Goal: Check status: Check status

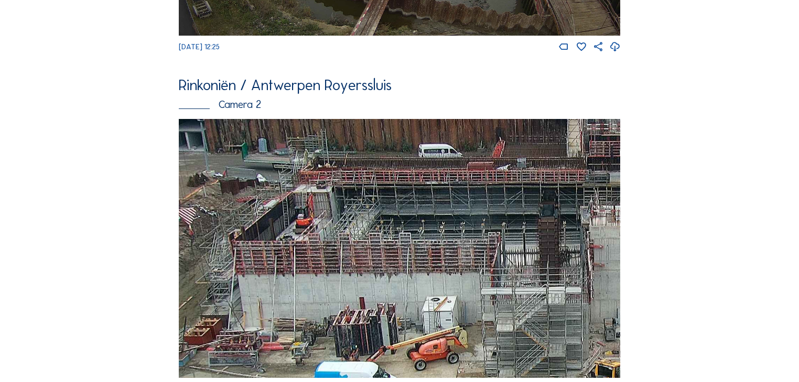
scroll to position [461, 0]
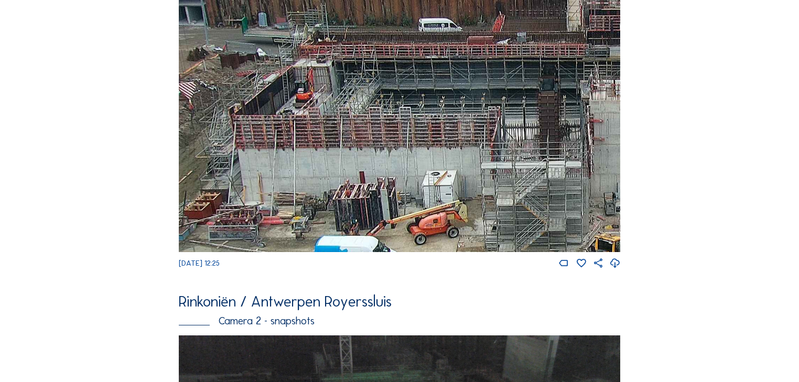
click at [407, 105] on img at bounding box center [400, 122] width 442 height 259
click at [258, 184] on img at bounding box center [400, 122] width 442 height 259
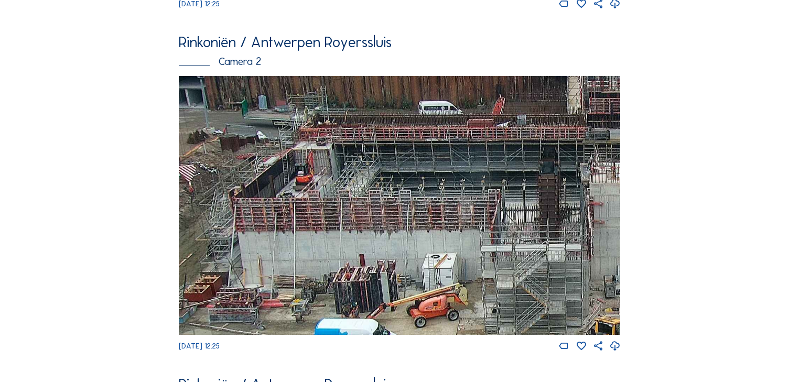
scroll to position [378, 0]
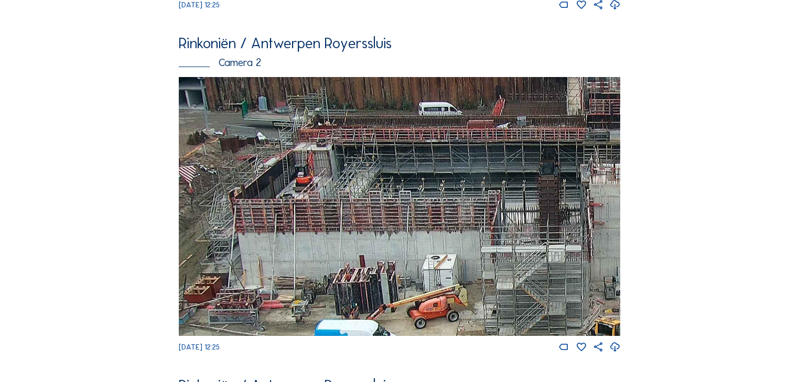
click at [443, 203] on img at bounding box center [400, 206] width 442 height 259
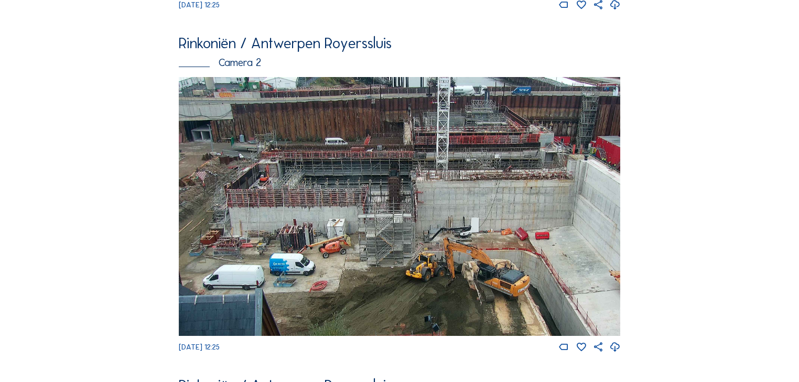
drag, startPoint x: 329, startPoint y: 207, endPoint x: 292, endPoint y: 124, distance: 91.3
click at [329, 207] on img at bounding box center [400, 206] width 442 height 259
click at [273, 48] on div "Rinkoniën / Antwerpen Royerssluis" at bounding box center [400, 43] width 442 height 15
click at [344, 236] on img at bounding box center [400, 206] width 442 height 259
click at [411, 177] on img at bounding box center [400, 206] width 442 height 259
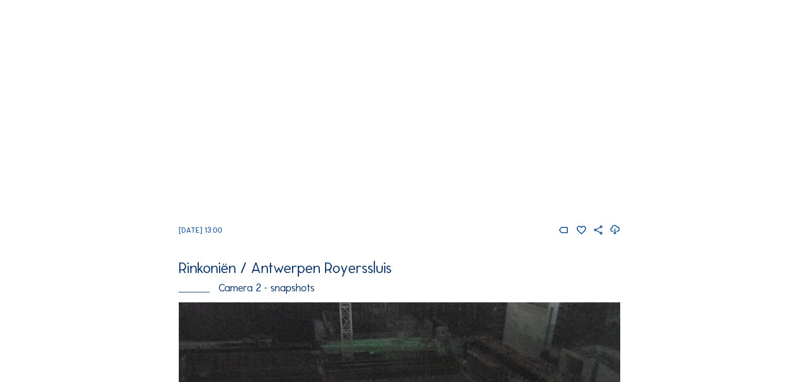
scroll to position [168, 0]
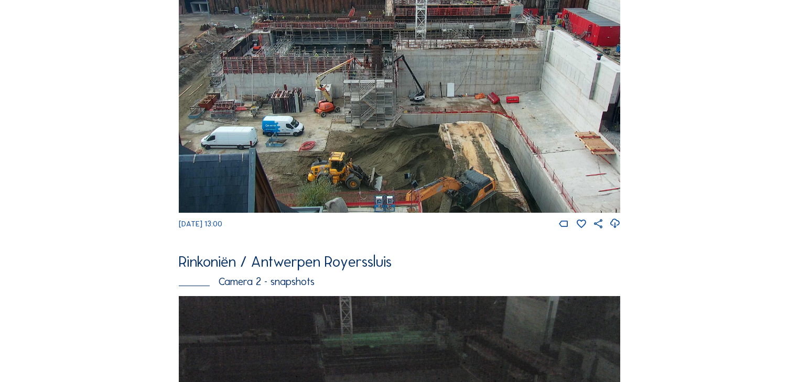
click at [403, 108] on img at bounding box center [400, 83] width 442 height 259
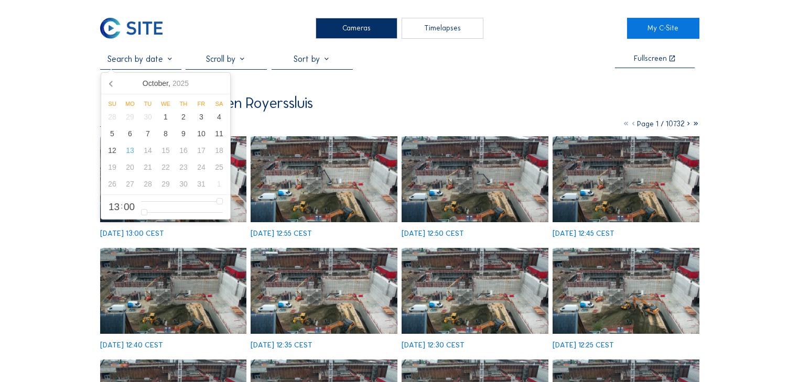
click at [171, 61] on input "text" at bounding box center [140, 59] width 81 height 10
click at [184, 133] on div "9" at bounding box center [184, 133] width 18 height 17
type input "[DATE] 13:00"
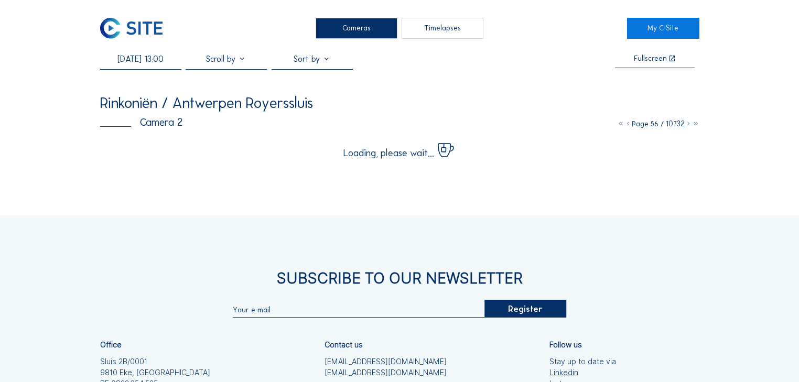
click at [29, 73] on div "Cameras Timelapses My C-Site [DATE] 13:00 Fullscreen Rinkoniën / Antwerpen Roye…" at bounding box center [399, 259] width 799 height 518
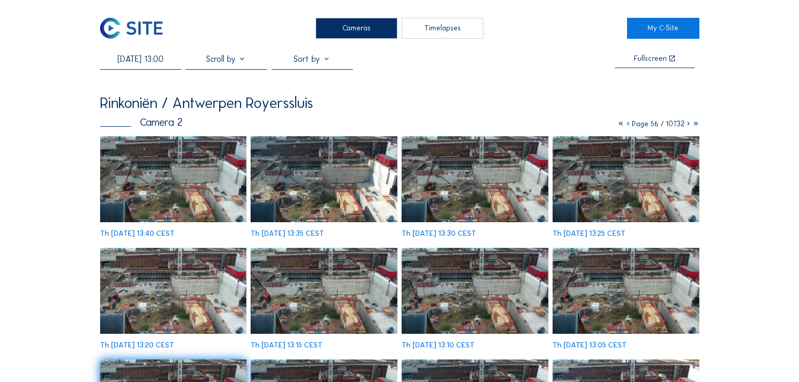
click at [687, 125] on icon at bounding box center [688, 124] width 7 height 9
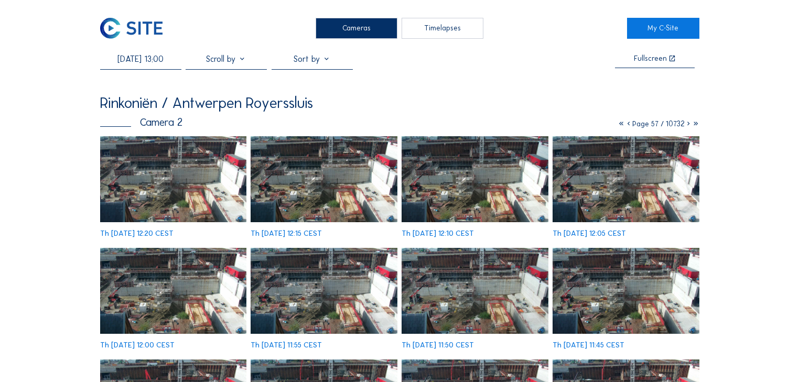
click at [690, 124] on icon at bounding box center [688, 124] width 7 height 9
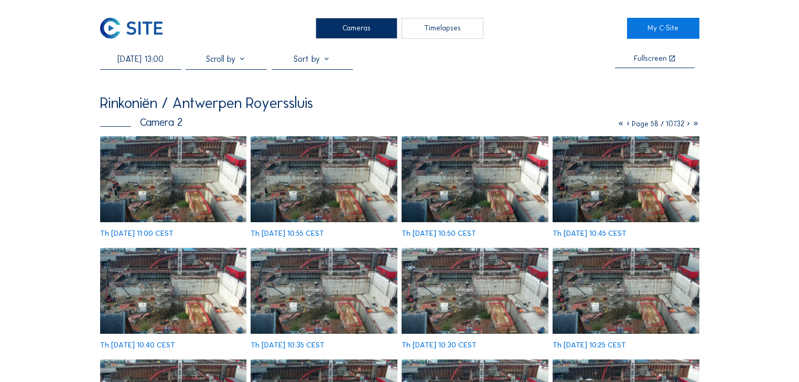
click at [345, 263] on img at bounding box center [324, 291] width 147 height 86
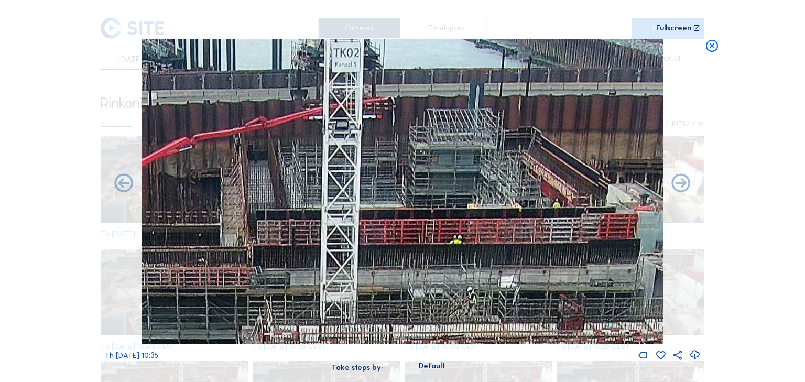
drag, startPoint x: 449, startPoint y: 87, endPoint x: 396, endPoint y: 152, distance: 83.9
click at [396, 152] on img at bounding box center [402, 192] width 521 height 306
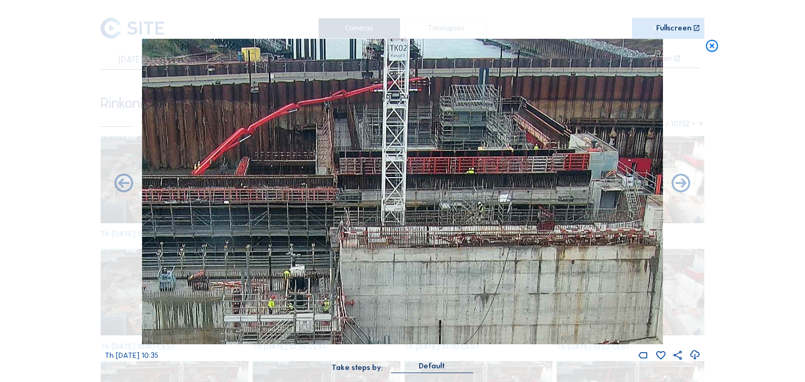
drag, startPoint x: 406, startPoint y: 87, endPoint x: 449, endPoint y: 105, distance: 46.1
click at [448, 105] on img at bounding box center [402, 192] width 521 height 306
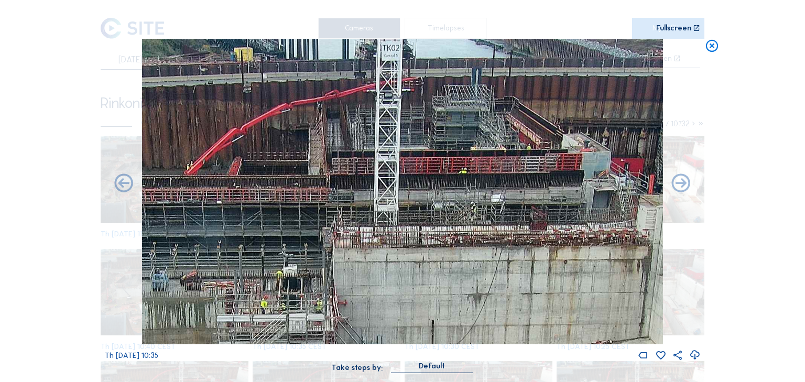
drag, startPoint x: 433, startPoint y: 85, endPoint x: 418, endPoint y: 91, distance: 15.3
click at [418, 91] on img at bounding box center [402, 192] width 521 height 306
